Goal: Task Accomplishment & Management: Complete application form

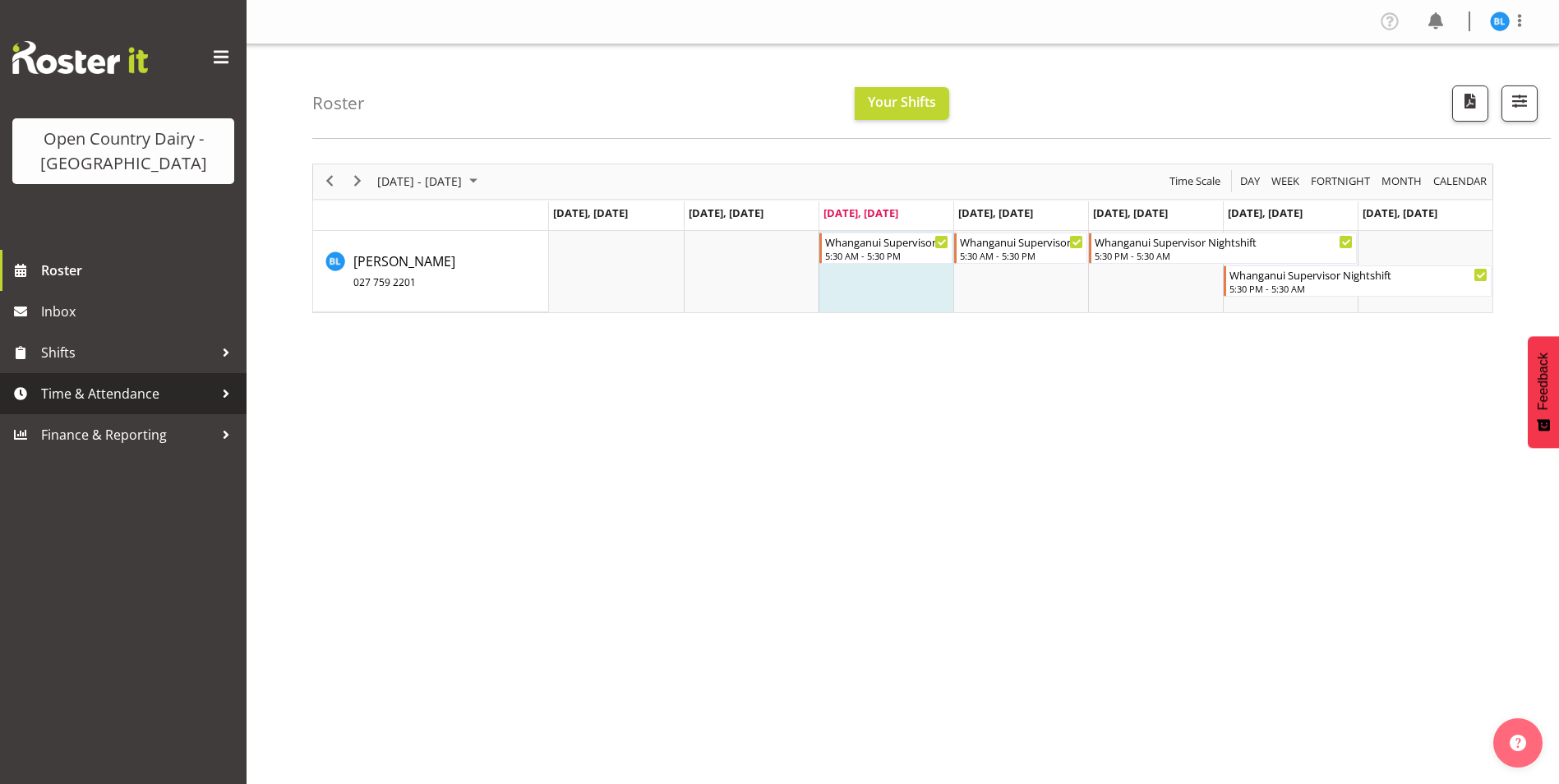
click at [80, 387] on span "Time & Attendance" at bounding box center [128, 393] width 173 height 25
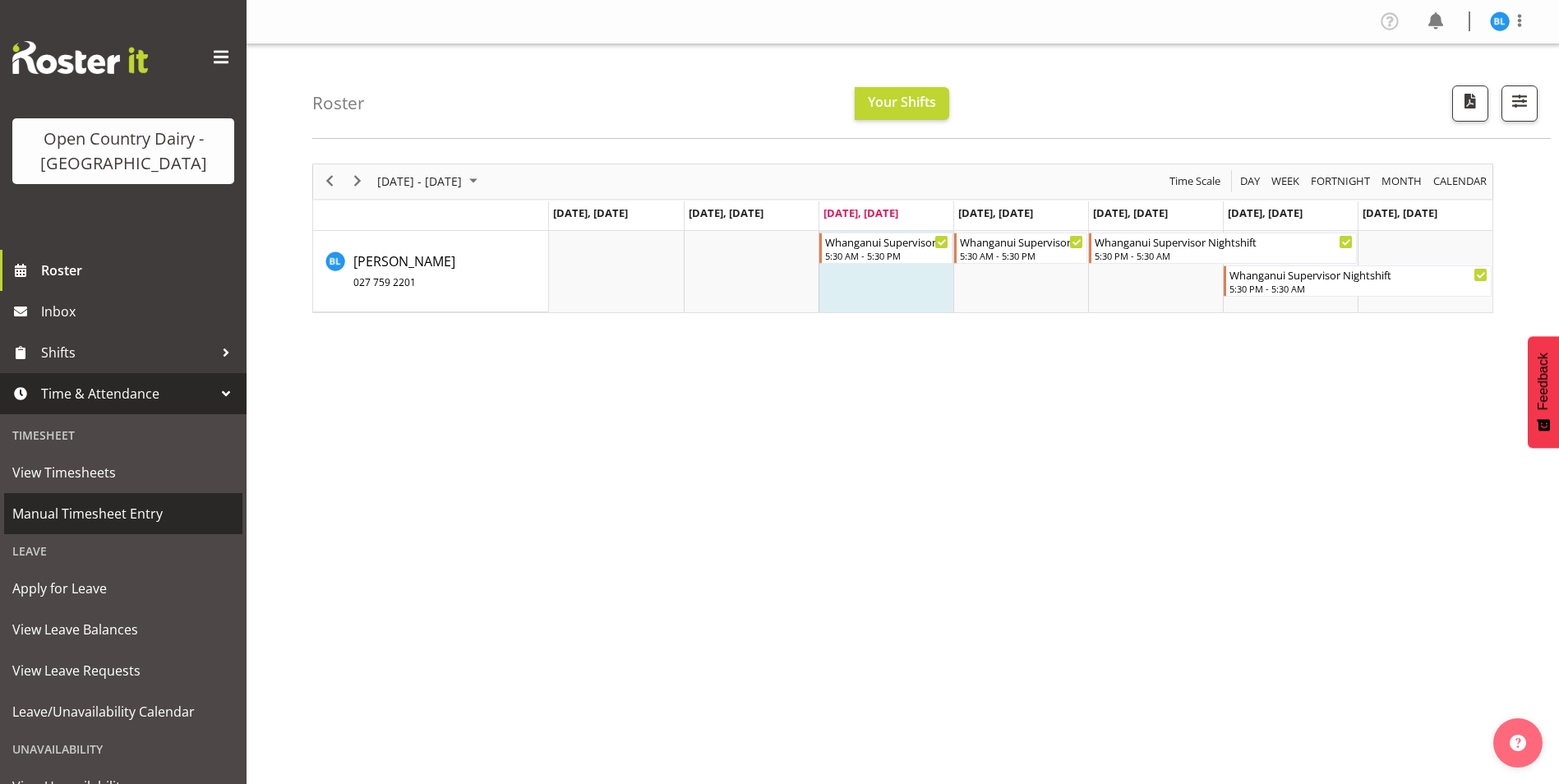
click at [91, 509] on span "Manual Timesheet Entry" at bounding box center [123, 513] width 222 height 25
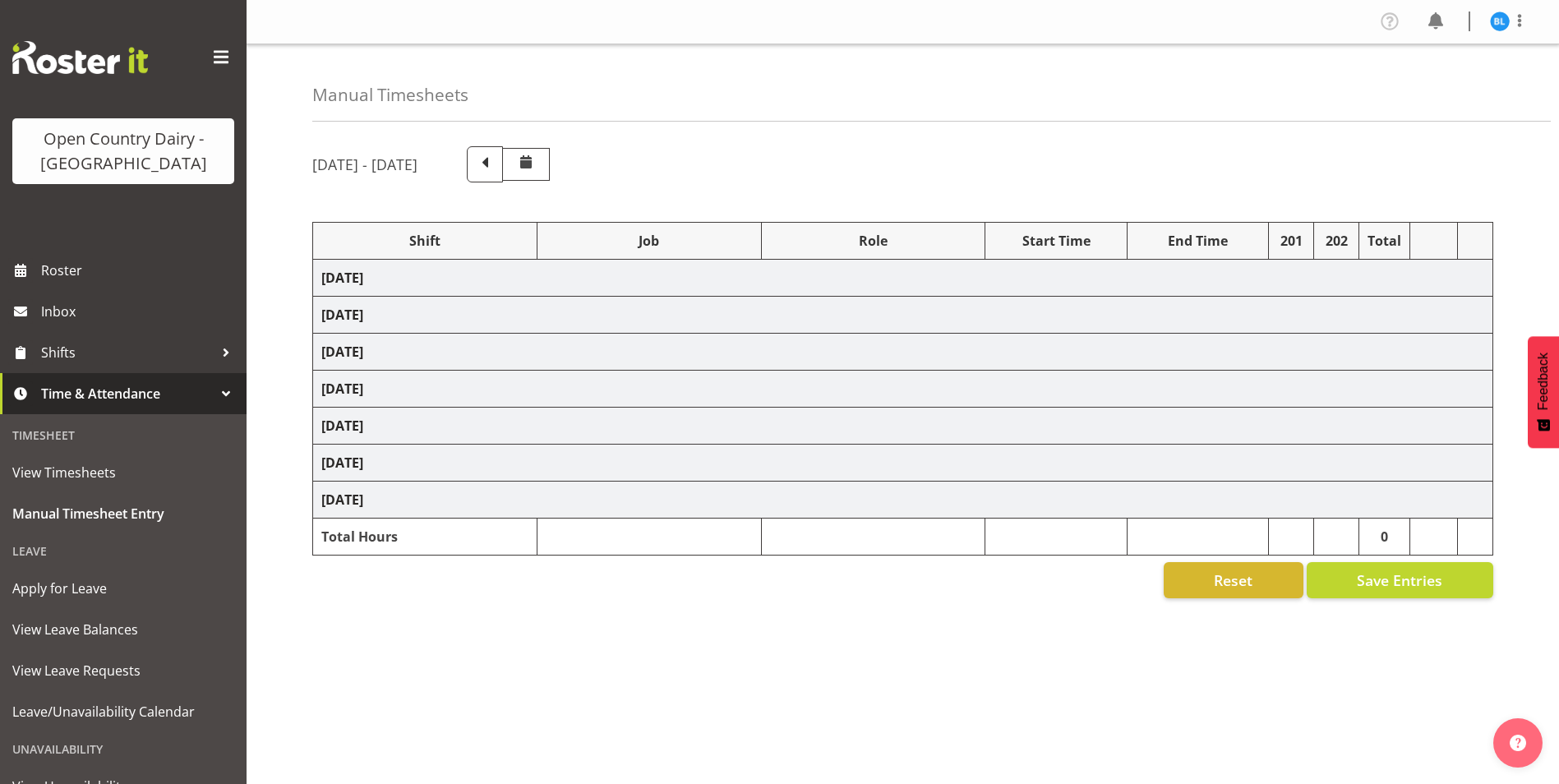
select select "70655"
select select "70656"
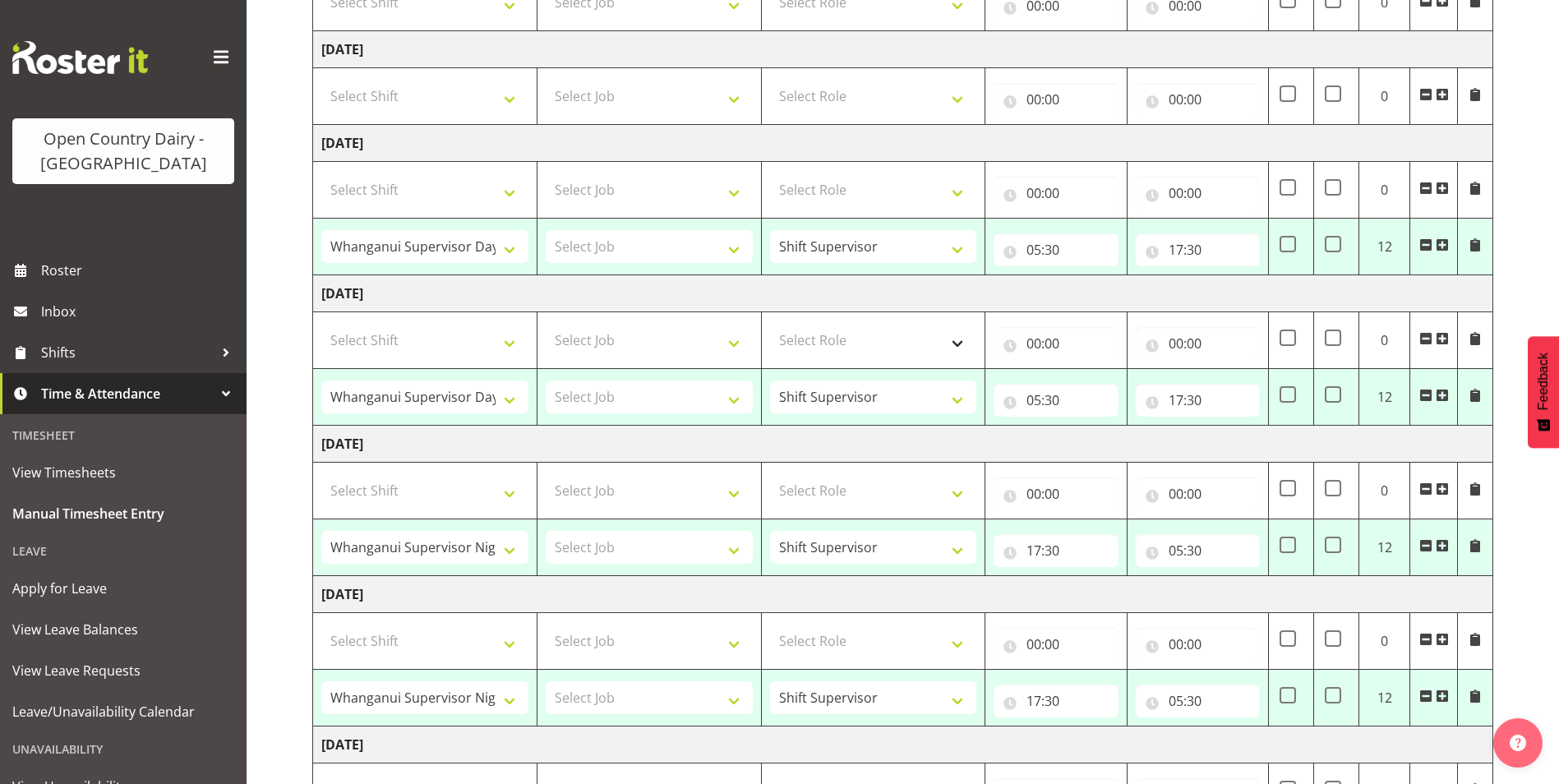
scroll to position [328, 0]
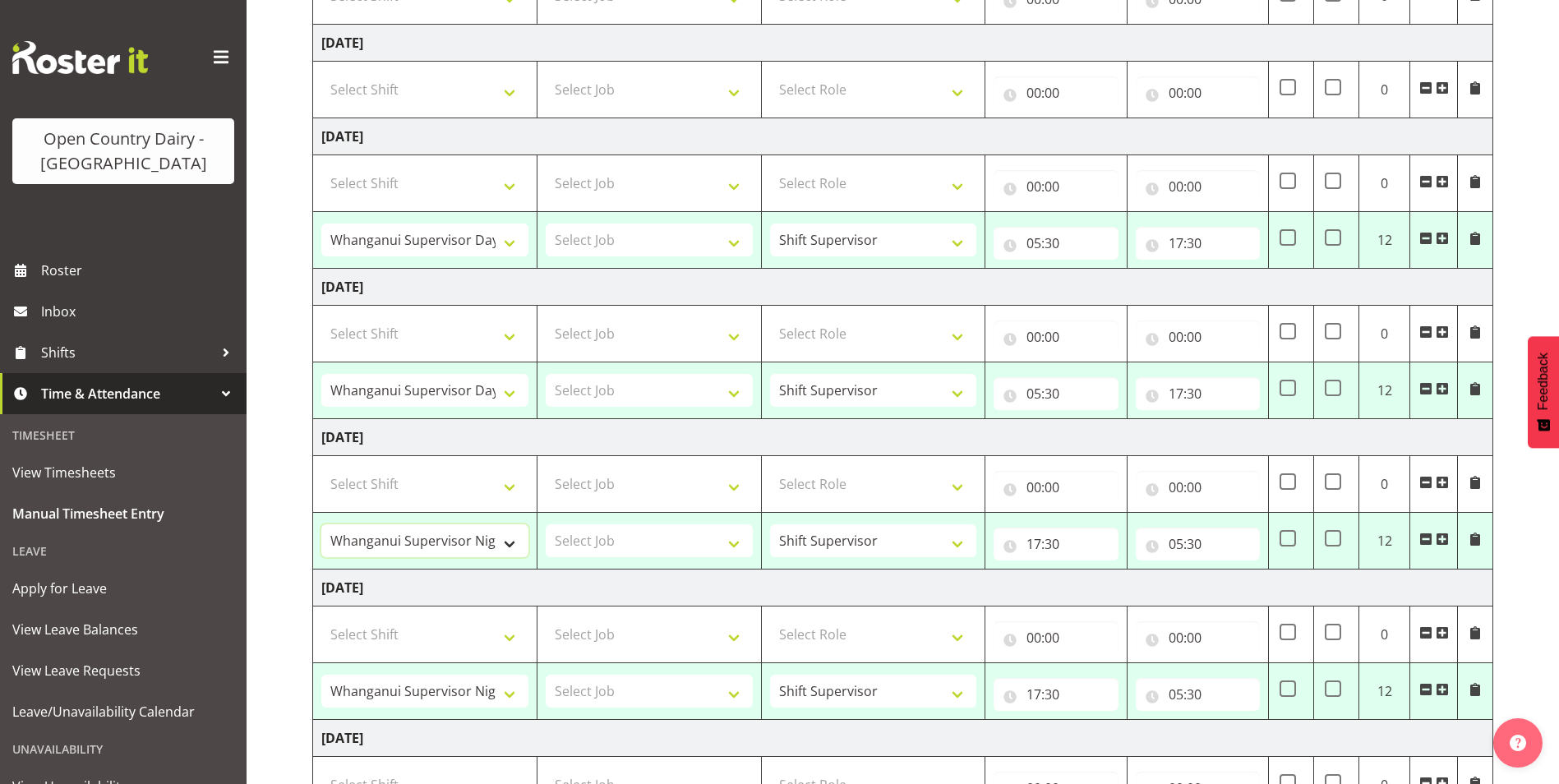
click at [501, 538] on select "Allocate Truck Horotiu Allocate Truck Waharoa Driver Assesor Dayshift Driver As…" at bounding box center [425, 540] width 207 height 33
select select "70655"
click at [321, 524] on select "Allocate Truck Horotiu Allocate Truck Waharoa Driver Assesor Dayshift Driver As…" at bounding box center [425, 540] width 207 height 33
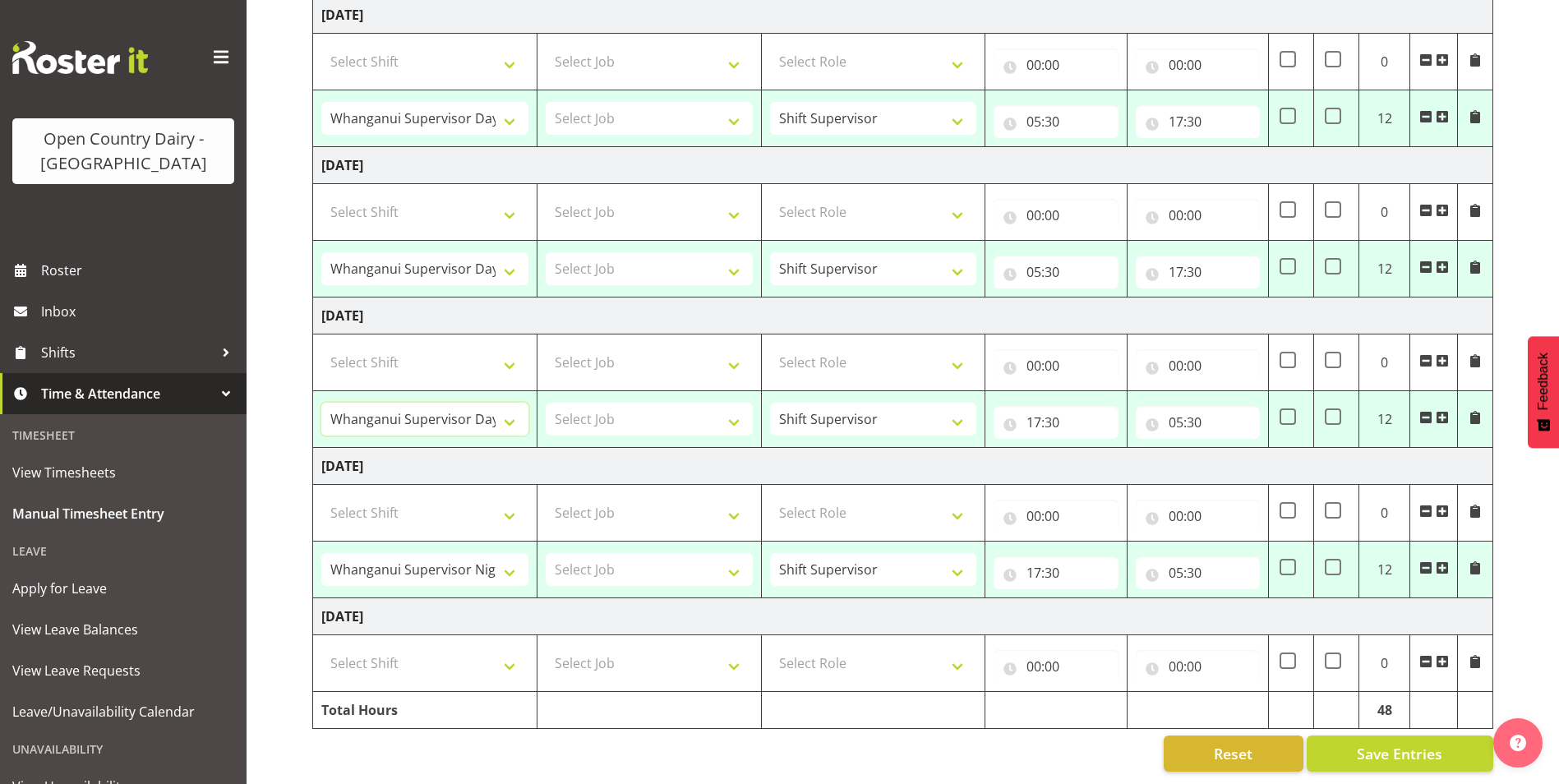
scroll to position [462, 0]
click at [1035, 409] on input "17:30" at bounding box center [1055, 422] width 124 height 33
click at [1102, 448] on select "00 01 02 03 04 05 06 07 08 09 10 11 12 13 14 15 16 17 18 19 20 21 22 23" at bounding box center [1105, 465] width 37 height 33
select select "5"
click at [1087, 448] on select "00 01 02 03 04 05 06 07 08 09 10 11 12 13 14 15 16 17 18 19 20 21 22 23" at bounding box center [1105, 465] width 37 height 33
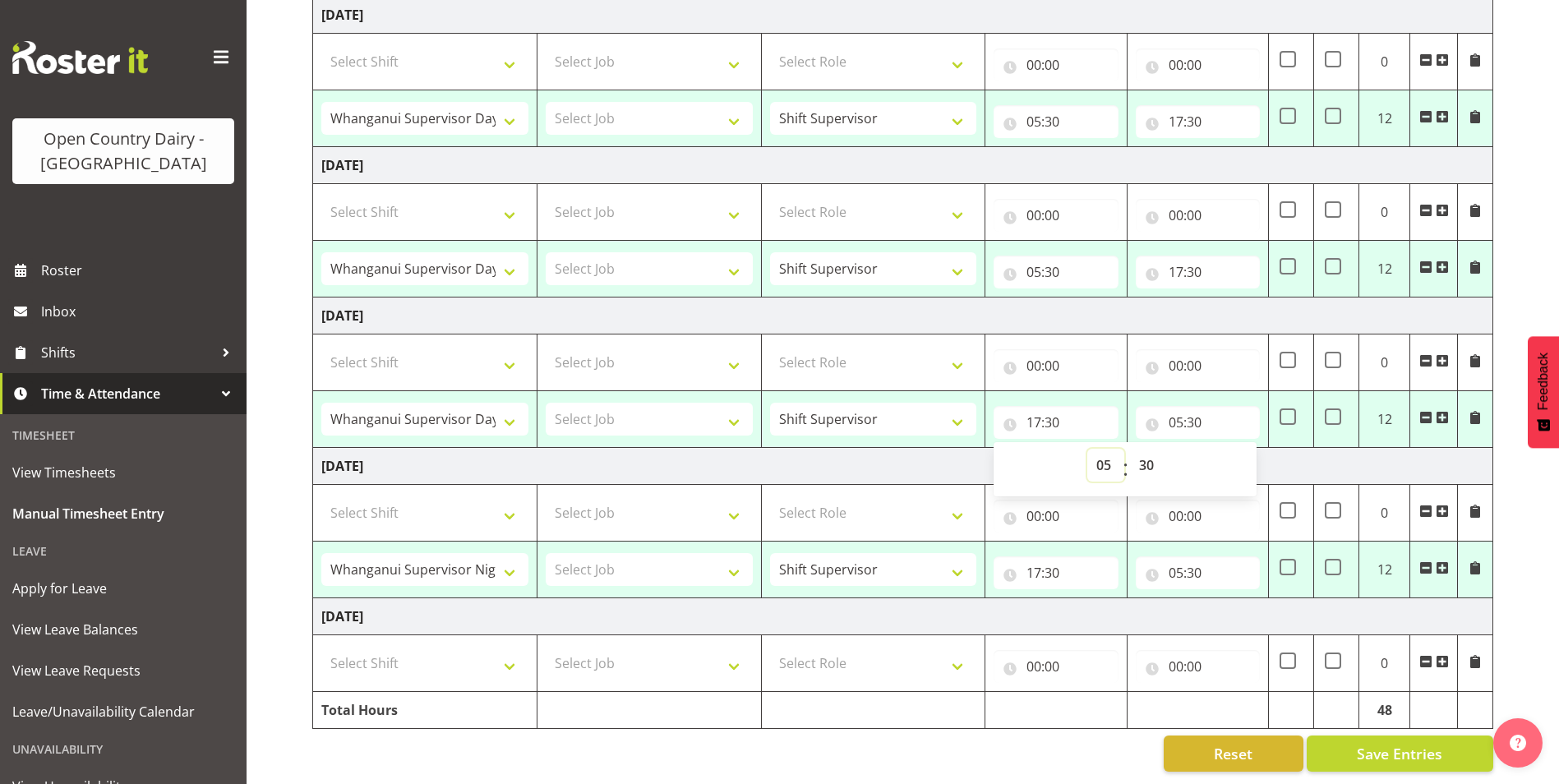
type input "05:30"
click at [1178, 406] on input "05:30" at bounding box center [1197, 422] width 124 height 33
click at [1239, 448] on select "00 01 02 03 04 05 06 07 08 09 10 11 12 13 14 15 16 17 18 19 20 21 22 23" at bounding box center [1247, 465] width 37 height 33
select select "17"
click at [1229, 448] on select "00 01 02 03 04 05 06 07 08 09 10 11 12 13 14 15 16 17 18 19 20 21 22 23" at bounding box center [1247, 465] width 37 height 33
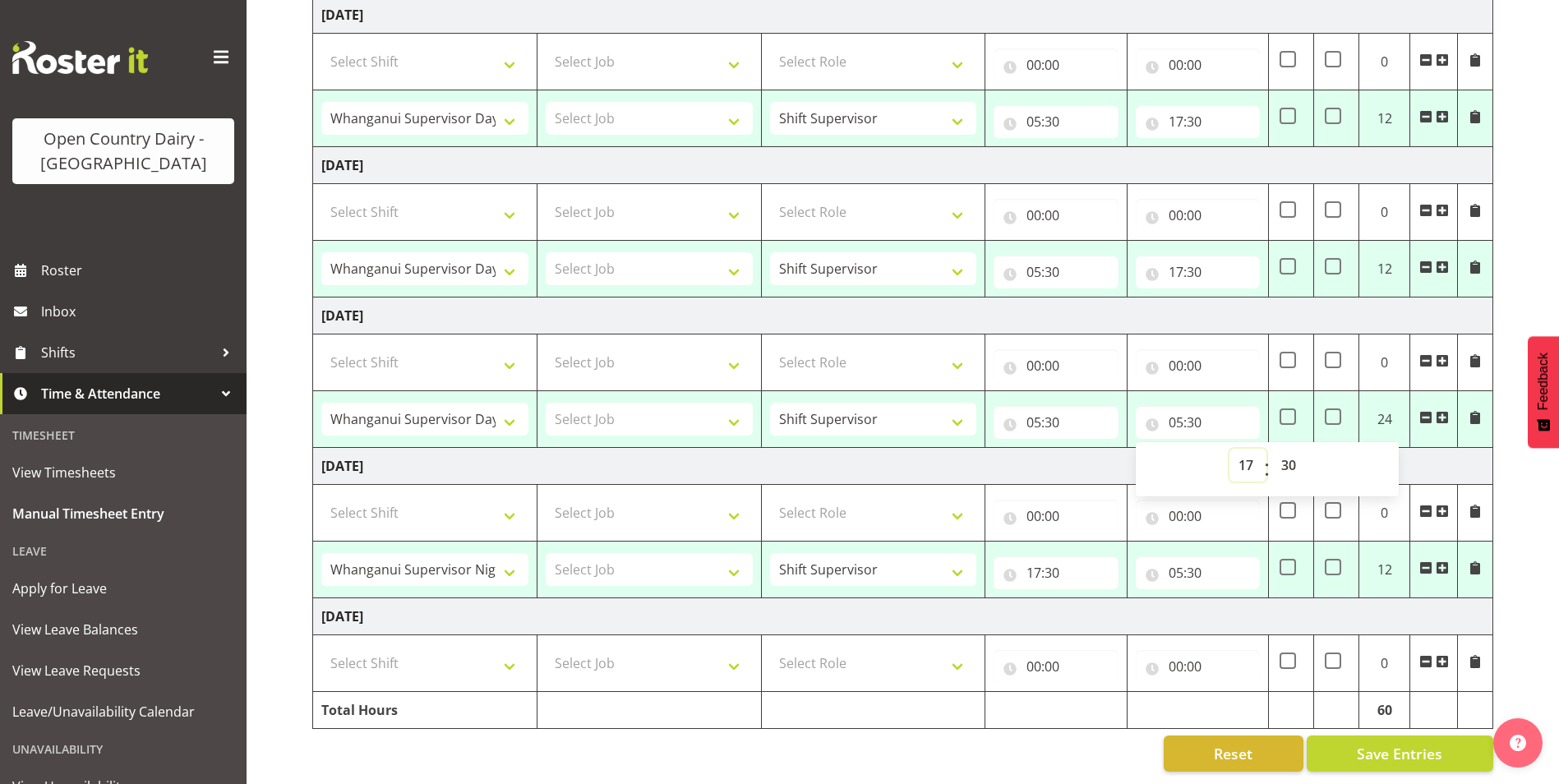
type input "17:30"
click at [1285, 408] on span at bounding box center [1288, 416] width 16 height 16
click at [1285, 411] on input "checkbox" at bounding box center [1284, 416] width 11 height 11
checkbox input "true"
click at [509, 655] on select "Select Shift Allocate Truck Horotiu Allocate Truck Waharoa Driver Assesor Daysh…" at bounding box center [425, 663] width 207 height 33
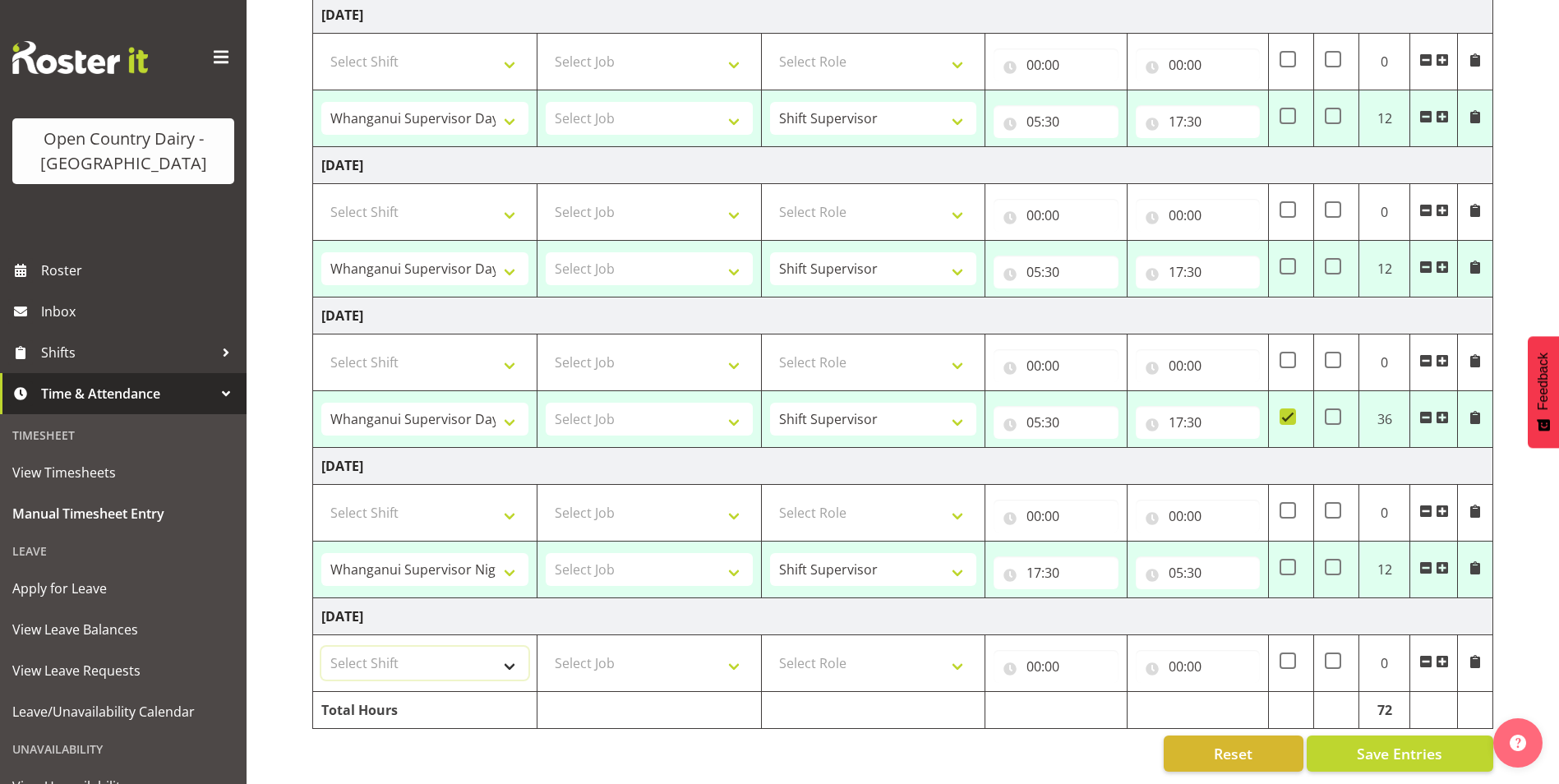
select select "70656"
click at [321, 647] on select "Select Shift Allocate Truck Horotiu Allocate Truck Waharoa Driver Assesor Daysh…" at bounding box center [425, 663] width 207 height 33
click at [838, 648] on select "Select Role Shift Supervisor" at bounding box center [874, 663] width 207 height 33
select select "1167"
click at [770, 647] on select "Select Role Shift Supervisor" at bounding box center [874, 663] width 207 height 33
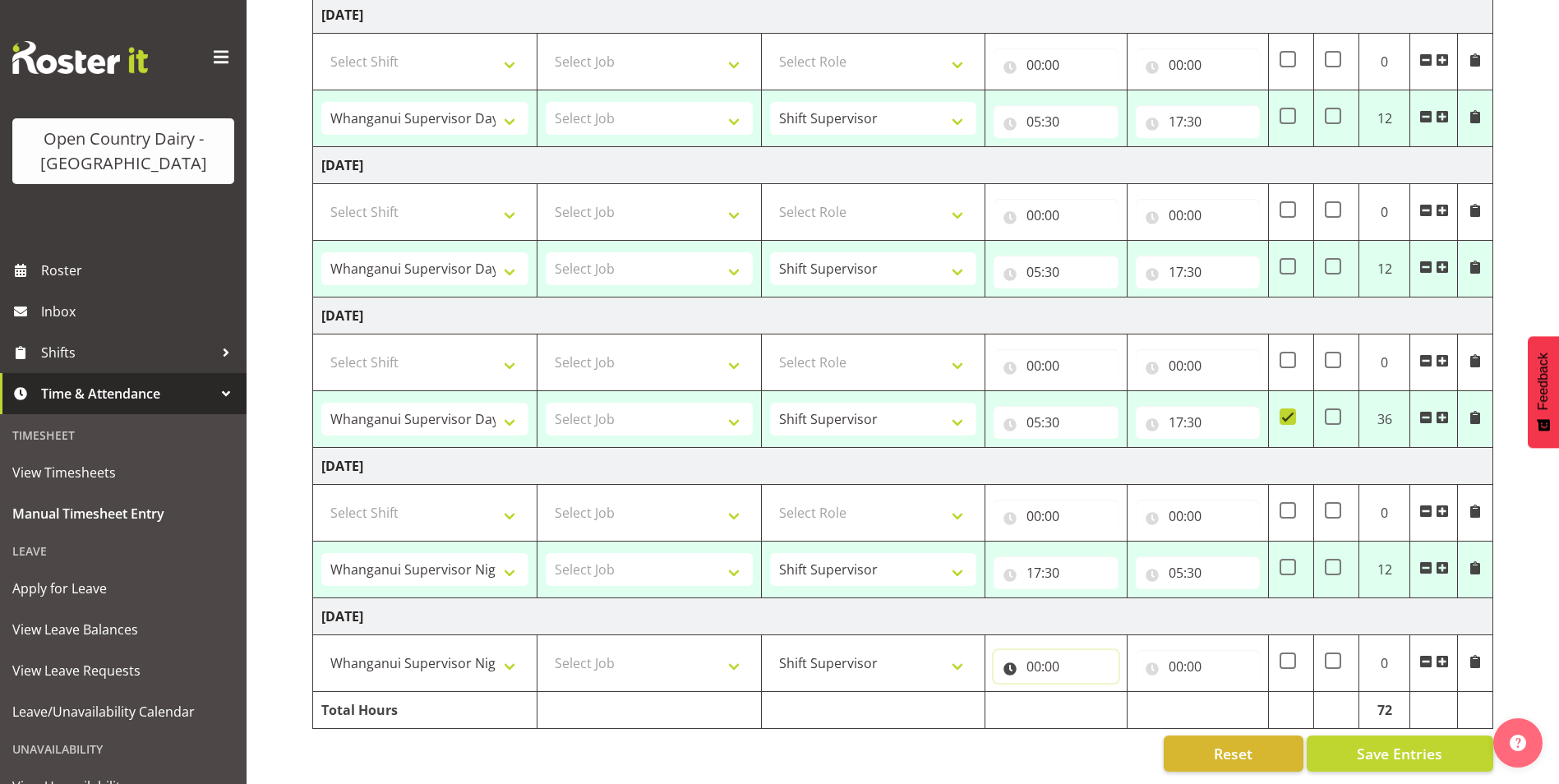
click at [1036, 653] on input "00:00" at bounding box center [1055, 666] width 124 height 33
click at [1104, 694] on select "00 01 02 03 04 05 06 07 08 09 10 11 12 13 14 15 16 17 18 19 20 21 22 23" at bounding box center [1105, 709] width 37 height 33
select select "17"
click at [1087, 693] on select "00 01 02 03 04 05 06 07 08 09 10 11 12 13 14 15 16 17 18 19 20 21 22 23" at bounding box center [1105, 709] width 37 height 33
type input "17:00"
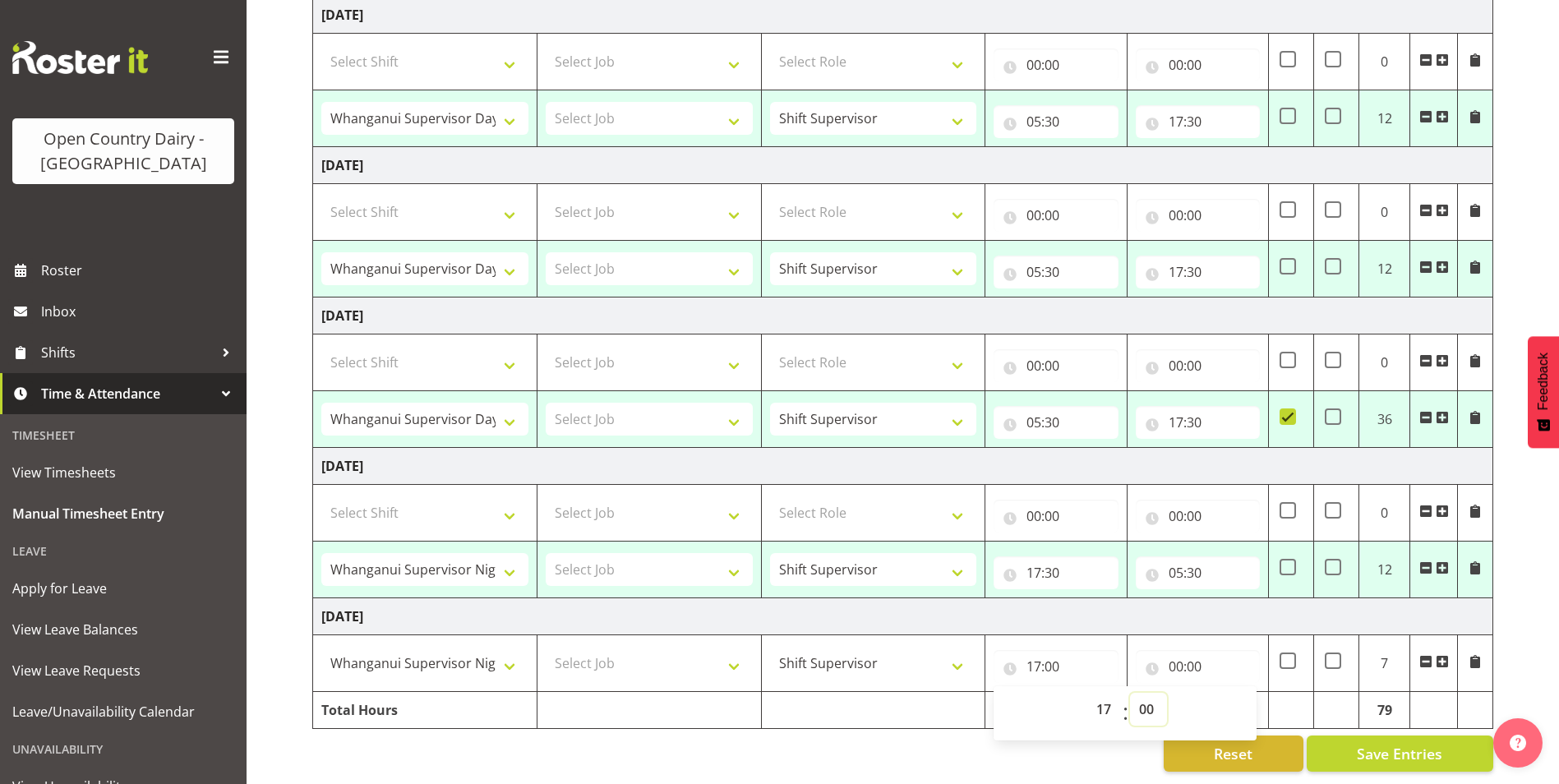
click at [1148, 698] on select "00 01 02 03 04 05 06 07 08 09 10 11 12 13 14 15 16 17 18 19 20 21 22 23 24 25 2…" at bounding box center [1148, 709] width 37 height 33
select select "30"
click at [1130, 693] on select "00 01 02 03 04 05 06 07 08 09 10 11 12 13 14 15 16 17 18 19 20 21 22 23 24 25 2…" at bounding box center [1148, 709] width 37 height 33
type input "17:30"
click at [1181, 657] on input "00:00" at bounding box center [1197, 666] width 124 height 33
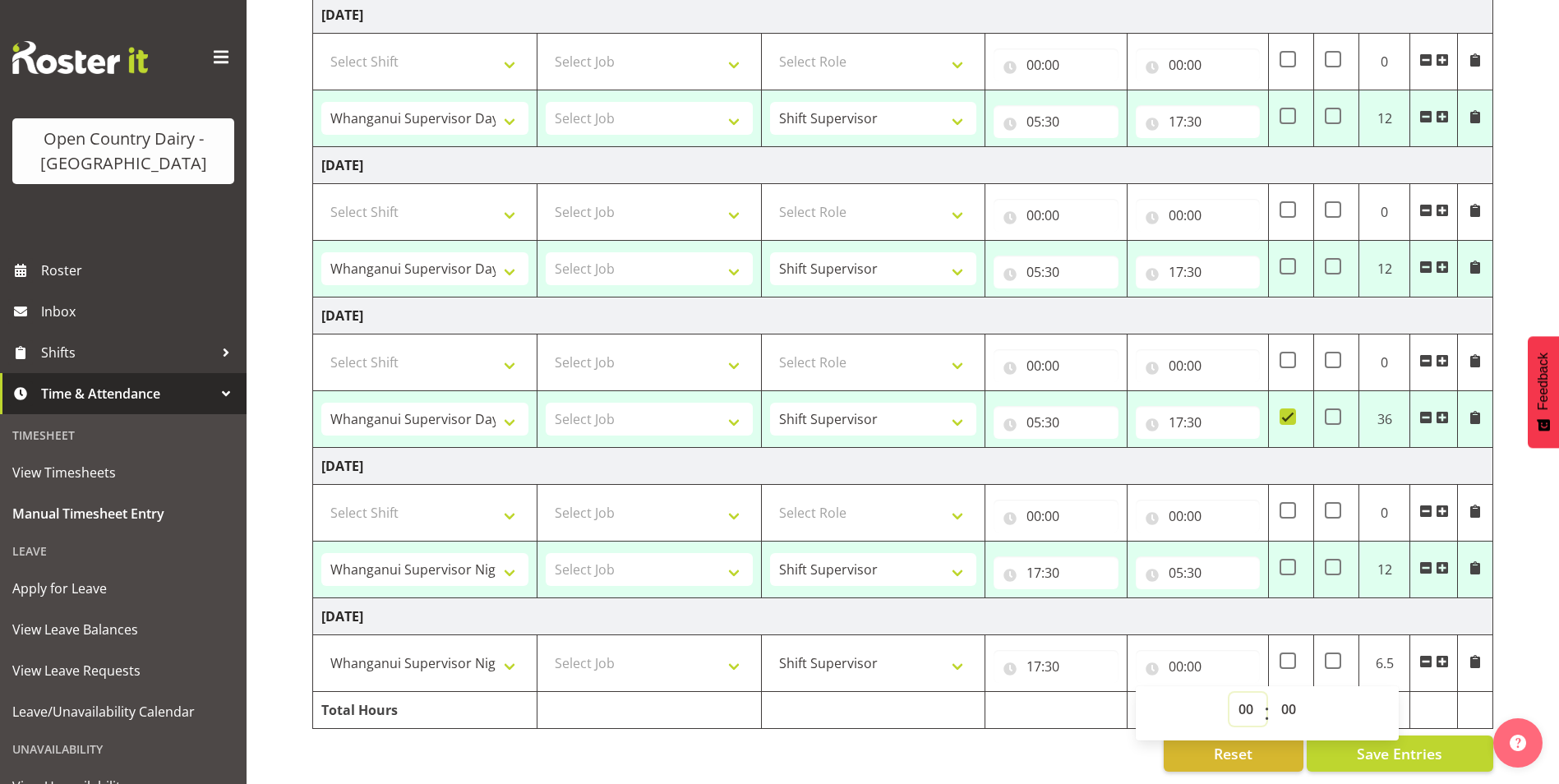
click at [1241, 694] on select "00 01 02 03 04 05 06 07 08 09 10 11 12 13 14 15 16 17 18 19 20 21 22 23" at bounding box center [1247, 709] width 37 height 33
select select "5"
click at [1229, 693] on select "00 01 02 03 04 05 06 07 08 09 10 11 12 13 14 15 16 17 18 19 20 21 22 23" at bounding box center [1247, 709] width 37 height 33
type input "05:00"
click at [1288, 693] on select "00 01 02 03 04 05 06 07 08 09 10 11 12 13 14 15 16 17 18 19 20 21 22 23 24 25 2…" at bounding box center [1290, 709] width 37 height 33
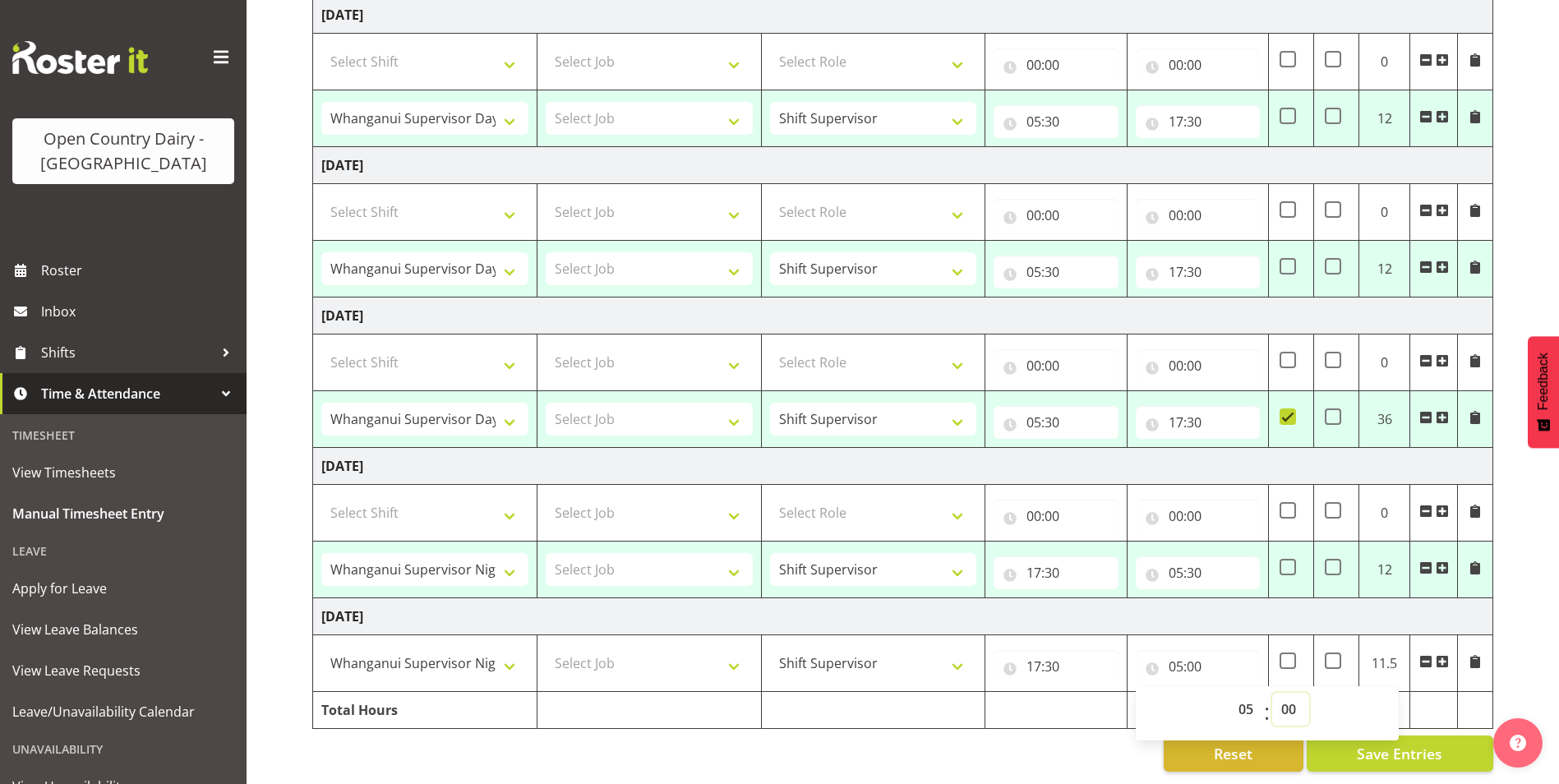
select select "30"
click at [1272, 693] on select "00 01 02 03 04 05 06 07 08 09 10 11 12 13 14 15 16 17 18 19 20 21 22 23 24 25 2…" at bounding box center [1290, 709] width 37 height 33
type input "05:30"
click at [1085, 758] on div "Reset Save Entries" at bounding box center [902, 754] width 1181 height 36
click at [1334, 652] on span at bounding box center [1333, 661] width 16 height 16
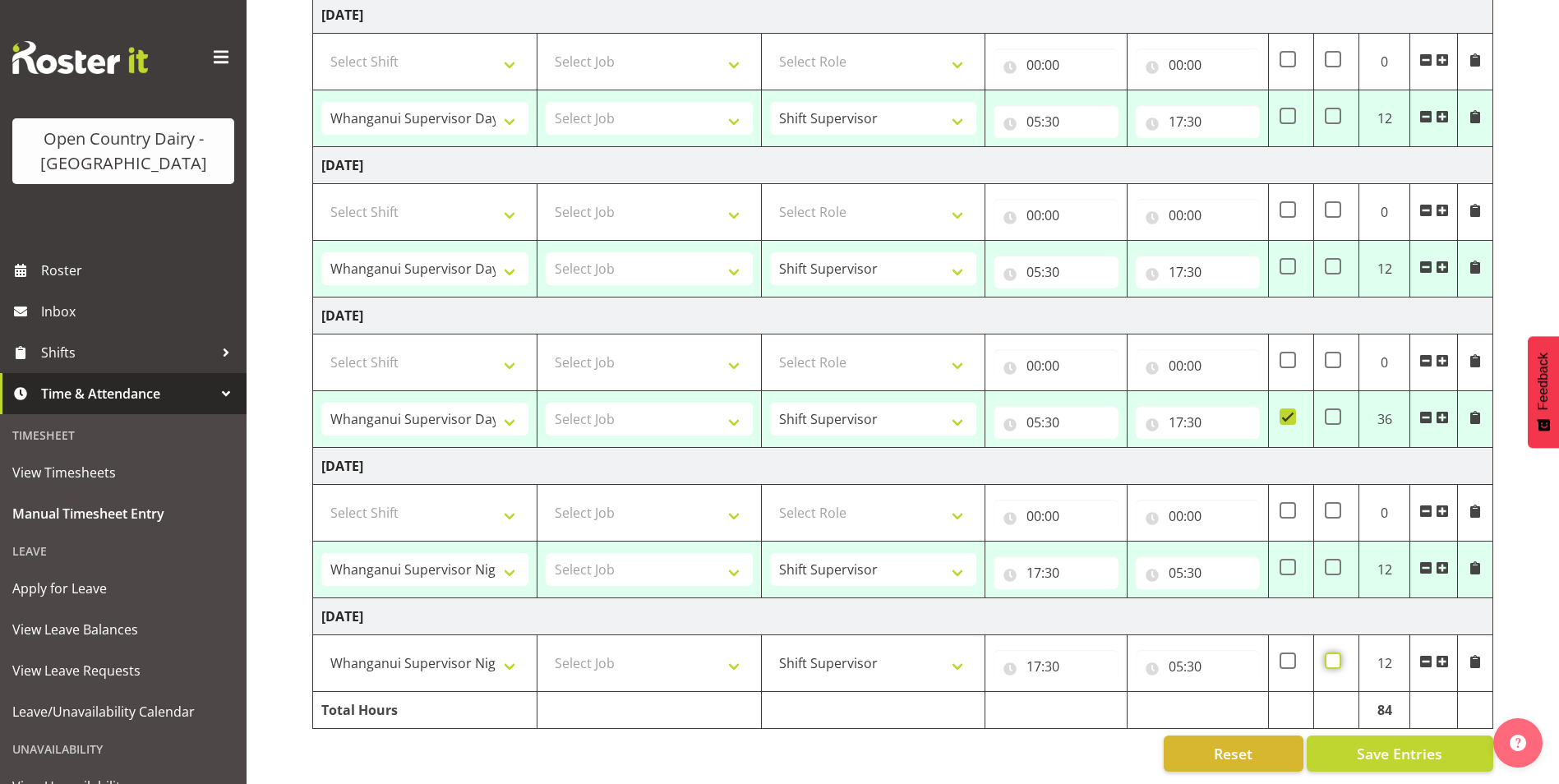
click at [1334, 656] on input "checkbox" at bounding box center [1329, 661] width 11 height 11
checkbox input "true"
click at [1352, 744] on button "Save Entries" at bounding box center [1399, 754] width 187 height 36
select select "70655"
type input "05:30"
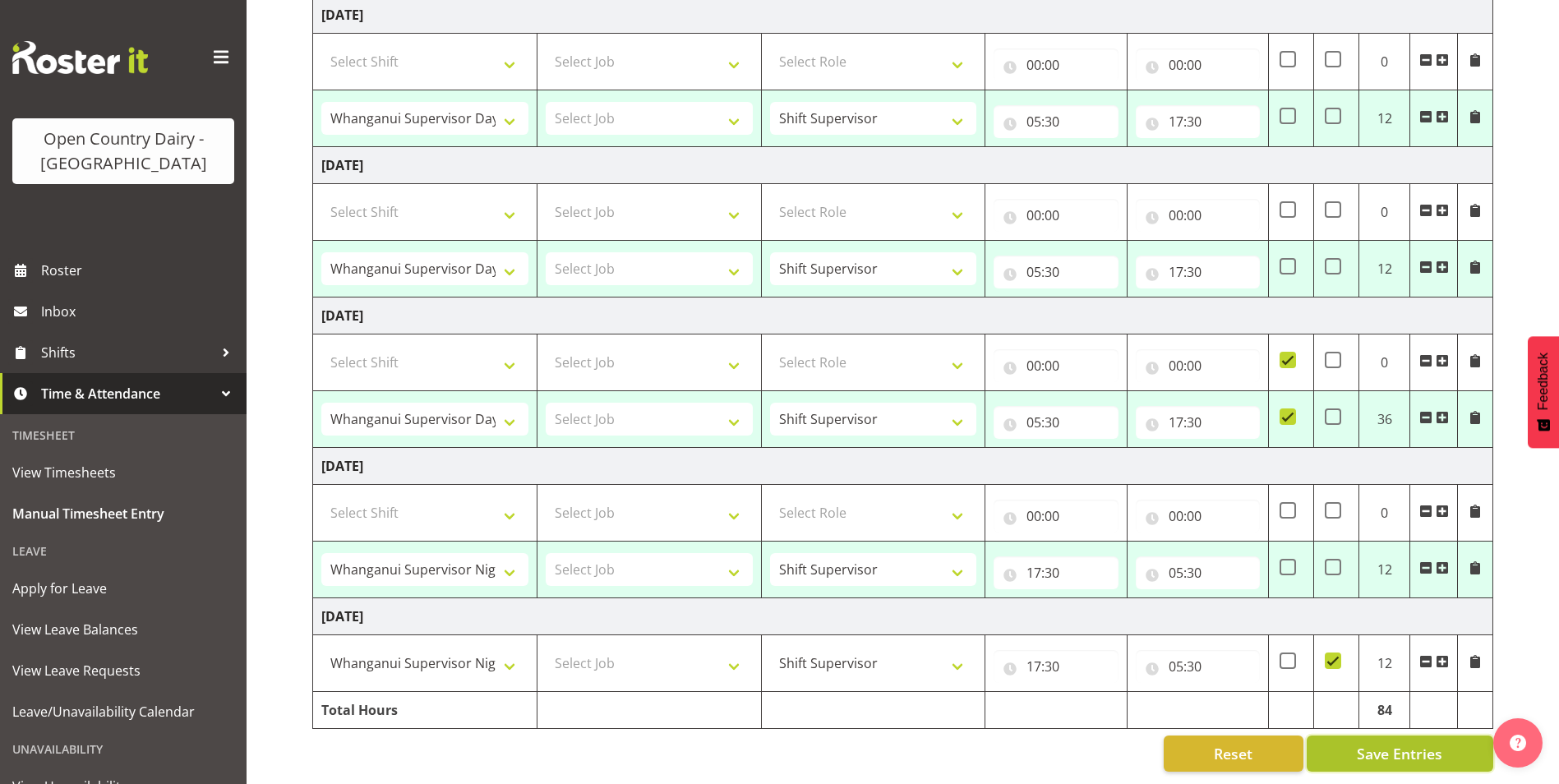
type input "17:30"
select select "70655"
type input "05:30"
type input "17:30"
select select "70655"
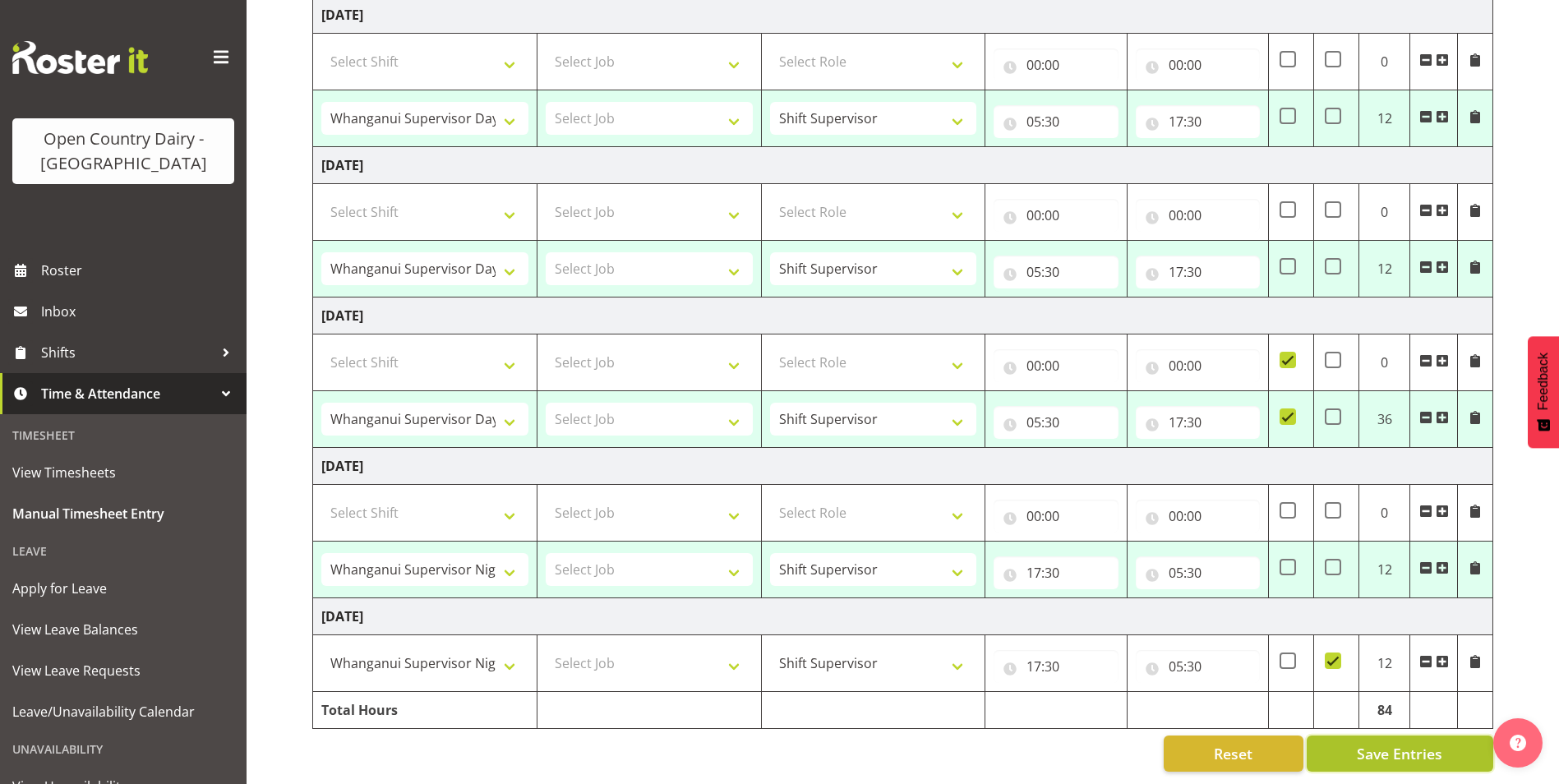
type input "05:30"
type input "17:30"
checkbox input "true"
select select "70656"
type input "17:30"
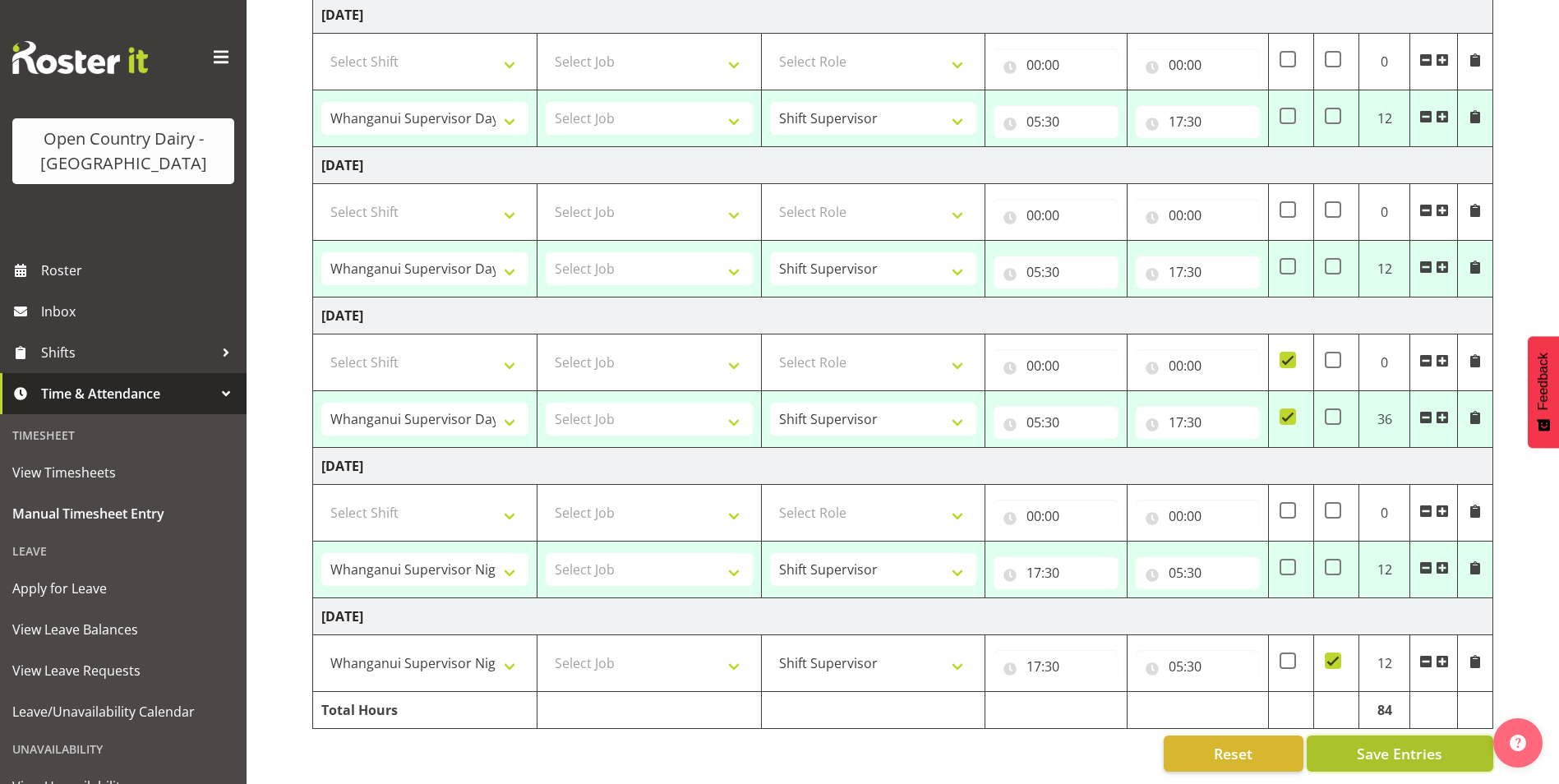
type input "05:30"
select select "70655"
select select "70656"
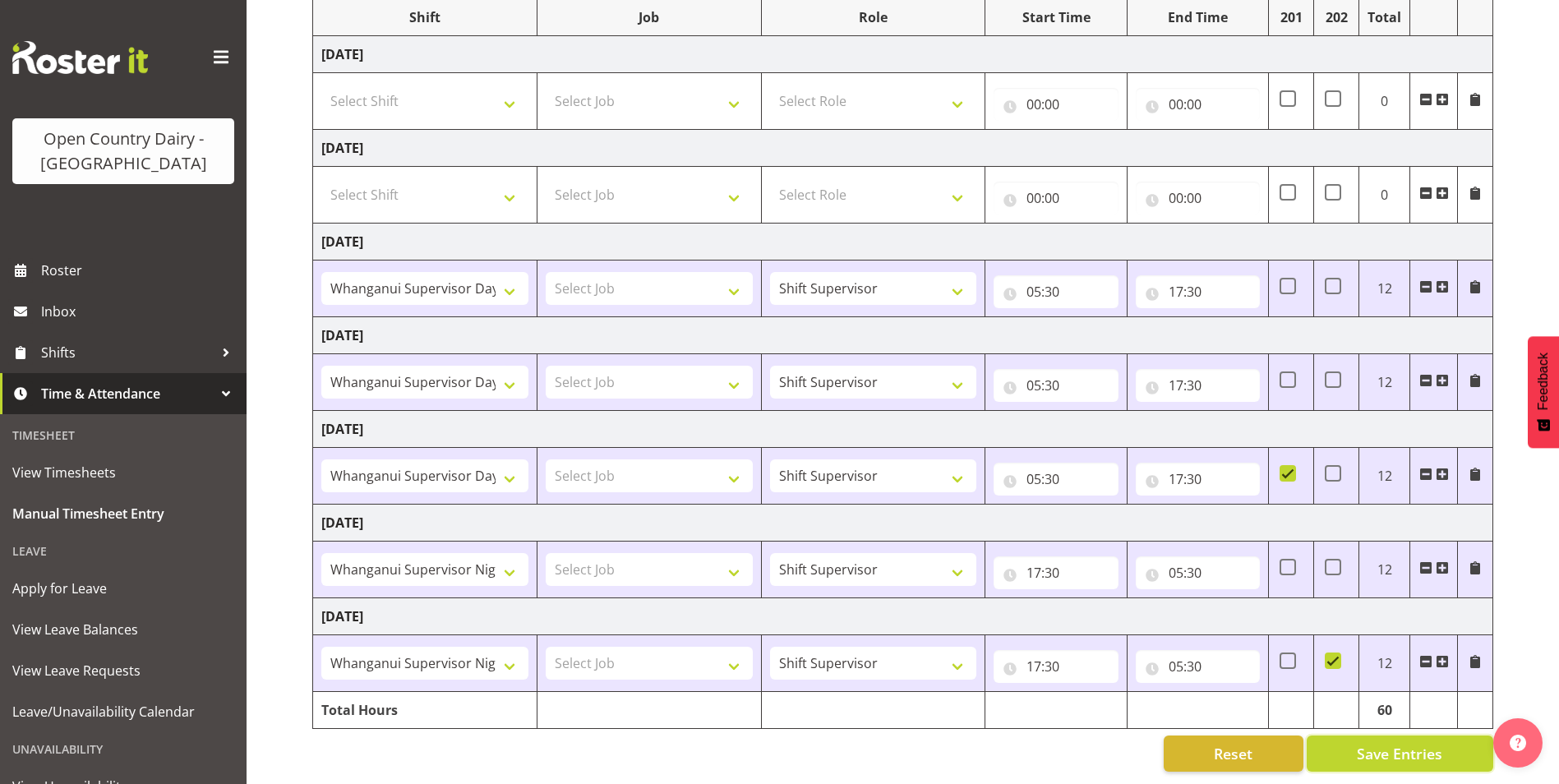
scroll to position [236, 0]
click at [1371, 743] on span "Save Entries" at bounding box center [1399, 754] width 86 height 21
click at [99, 633] on span "View Leave Balances" at bounding box center [123, 629] width 222 height 25
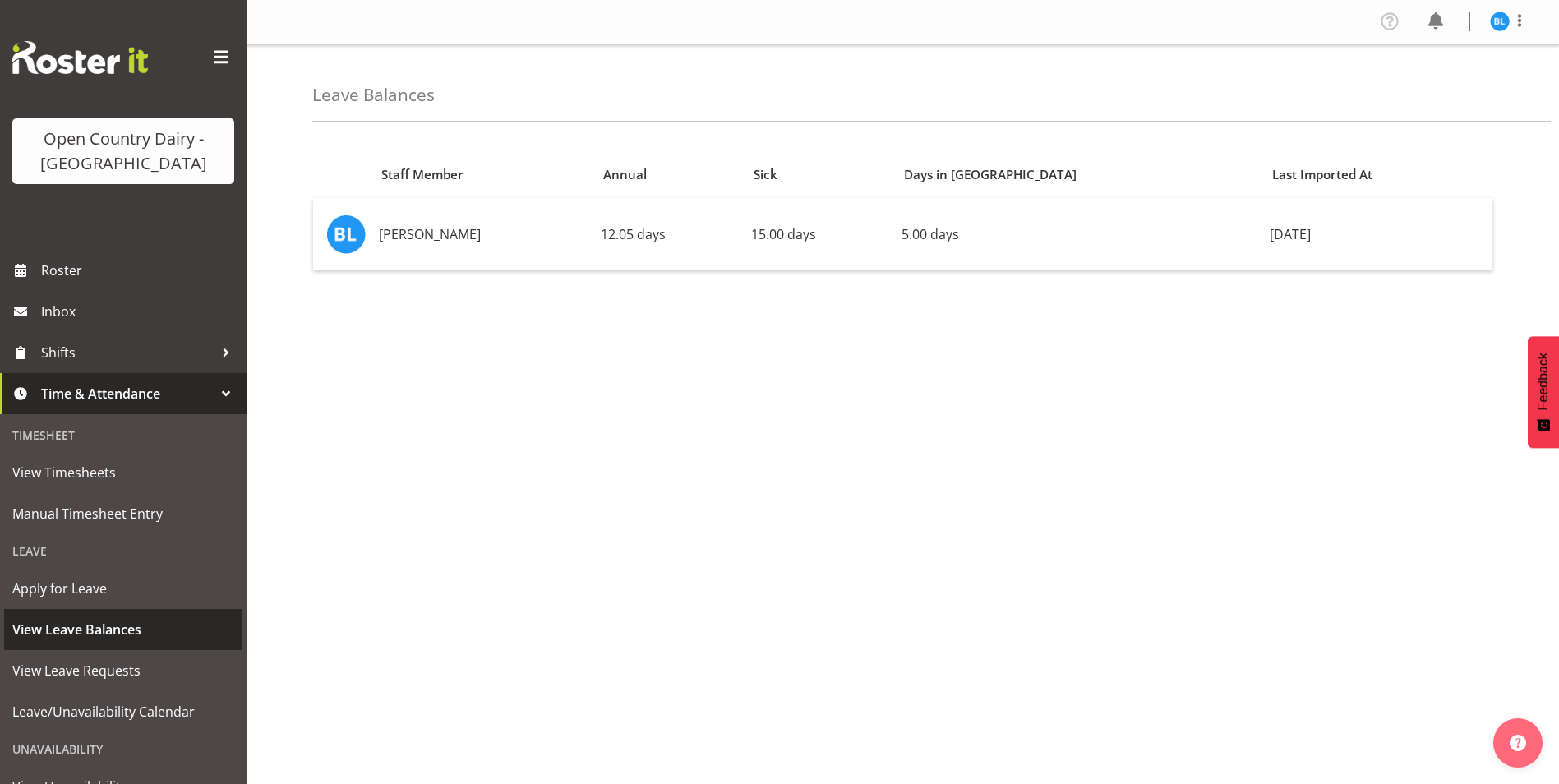
click at [80, 628] on span "View Leave Balances" at bounding box center [123, 629] width 222 height 25
click at [1496, 18] on img at bounding box center [1500, 21] width 20 height 20
click at [1450, 78] on link "Log Out" at bounding box center [1450, 86] width 158 height 30
